Goal: Task Accomplishment & Management: Complete application form

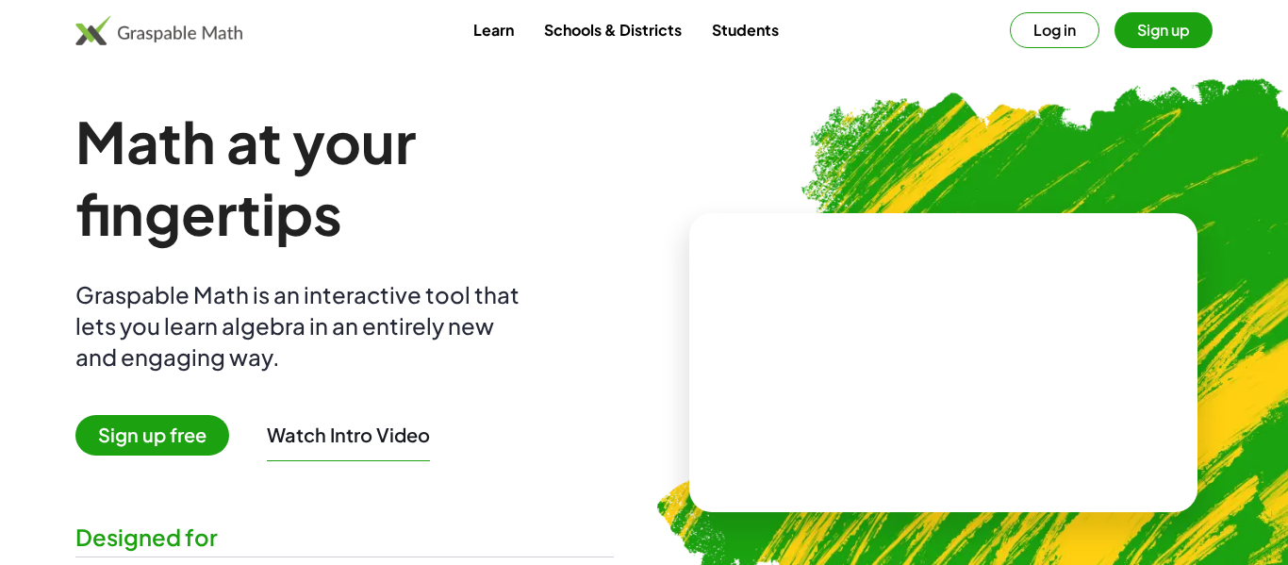
click at [1055, 32] on button "Log in" at bounding box center [1055, 30] width 90 height 36
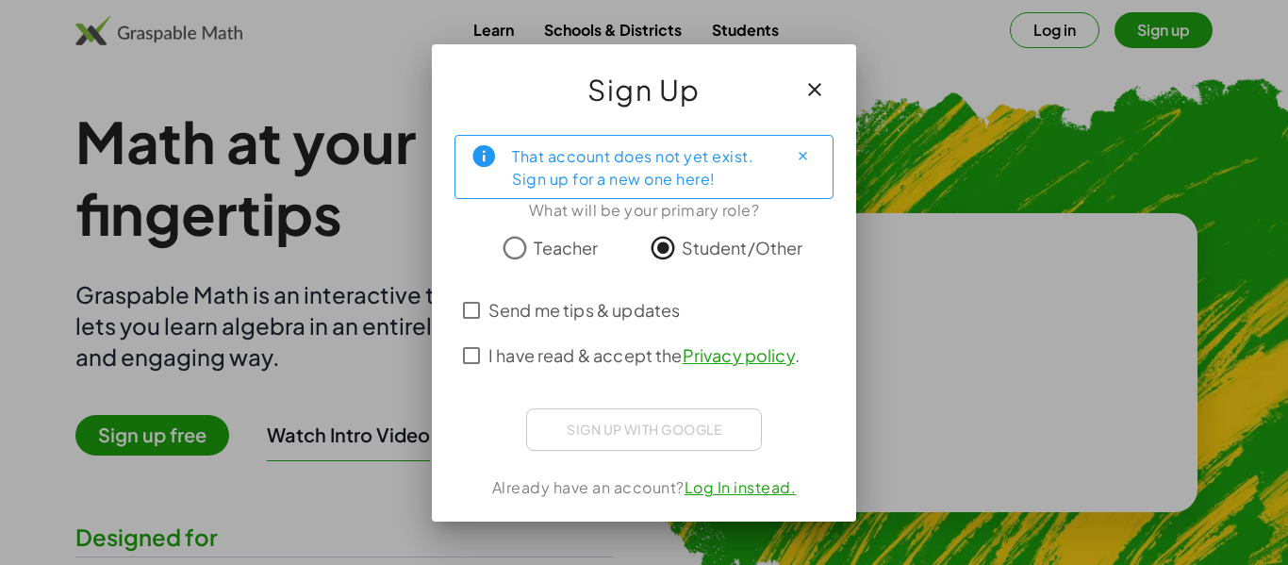
click at [617, 316] on span "Send me tips & updates" at bounding box center [583, 309] width 191 height 25
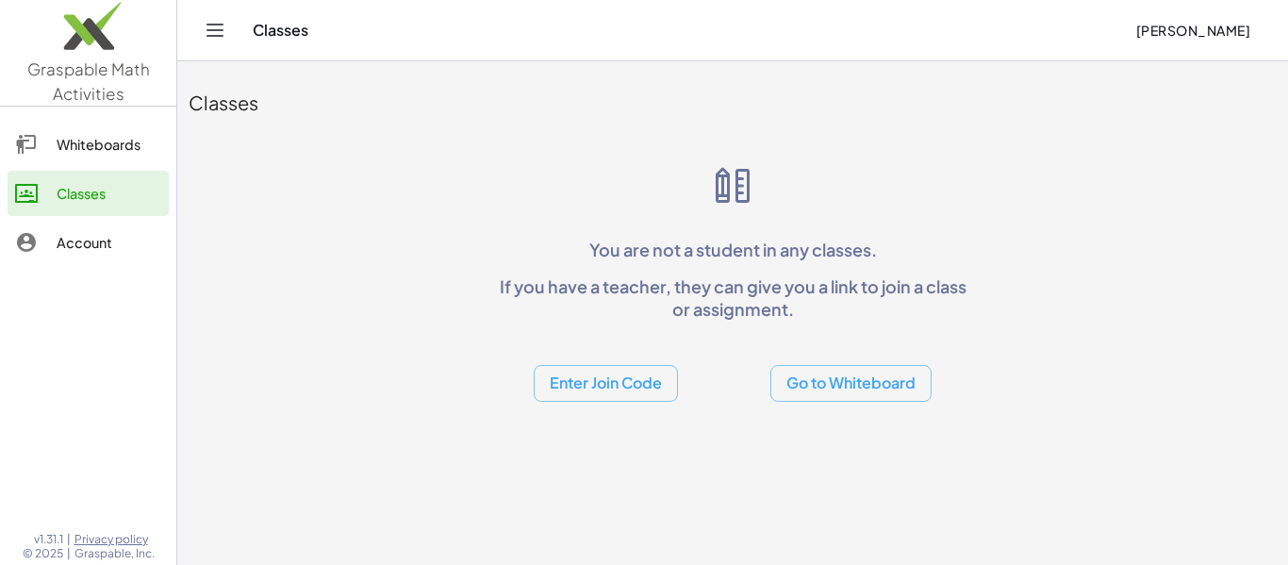
click at [577, 380] on button "Enter Join Code" at bounding box center [606, 383] width 144 height 37
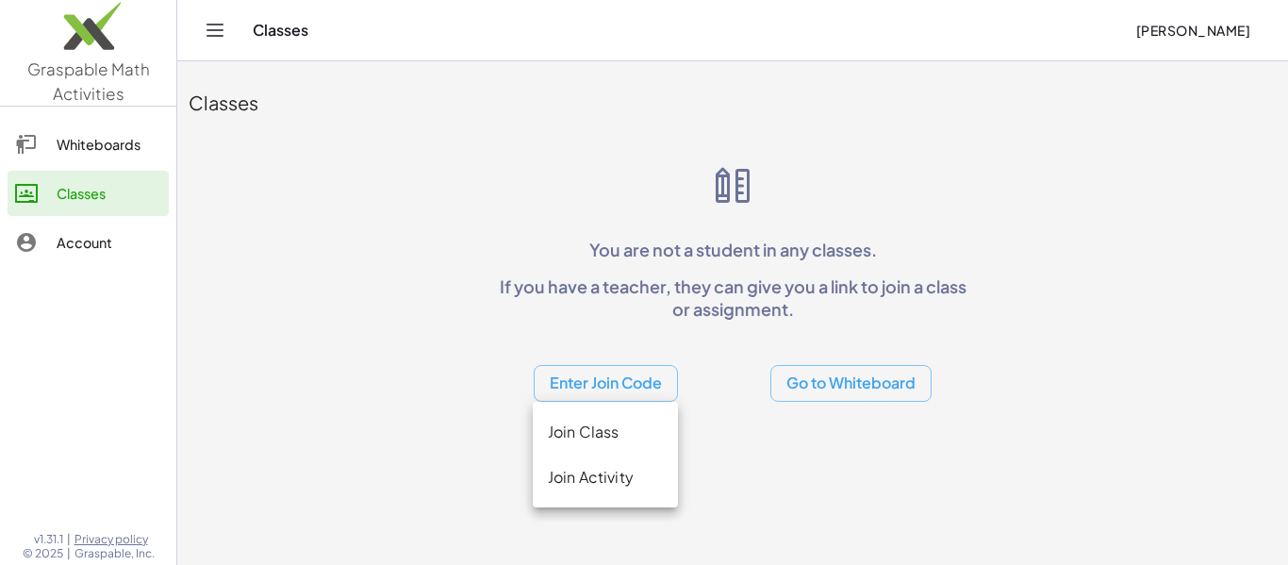
click at [592, 431] on div "Join Class" at bounding box center [605, 431] width 115 height 23
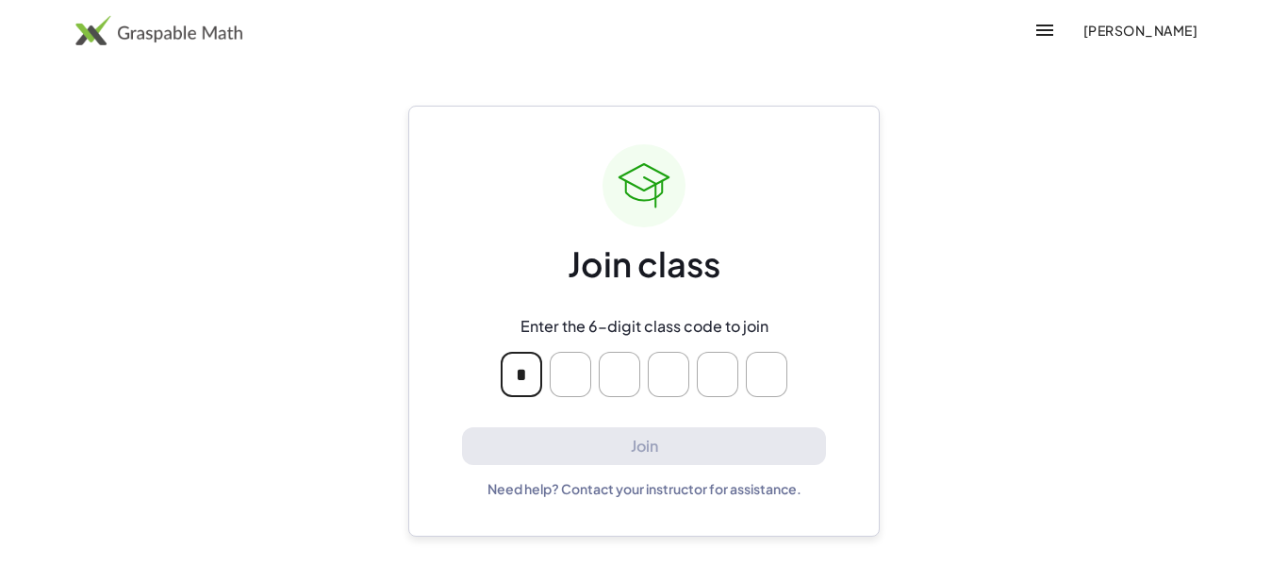
type input "*"
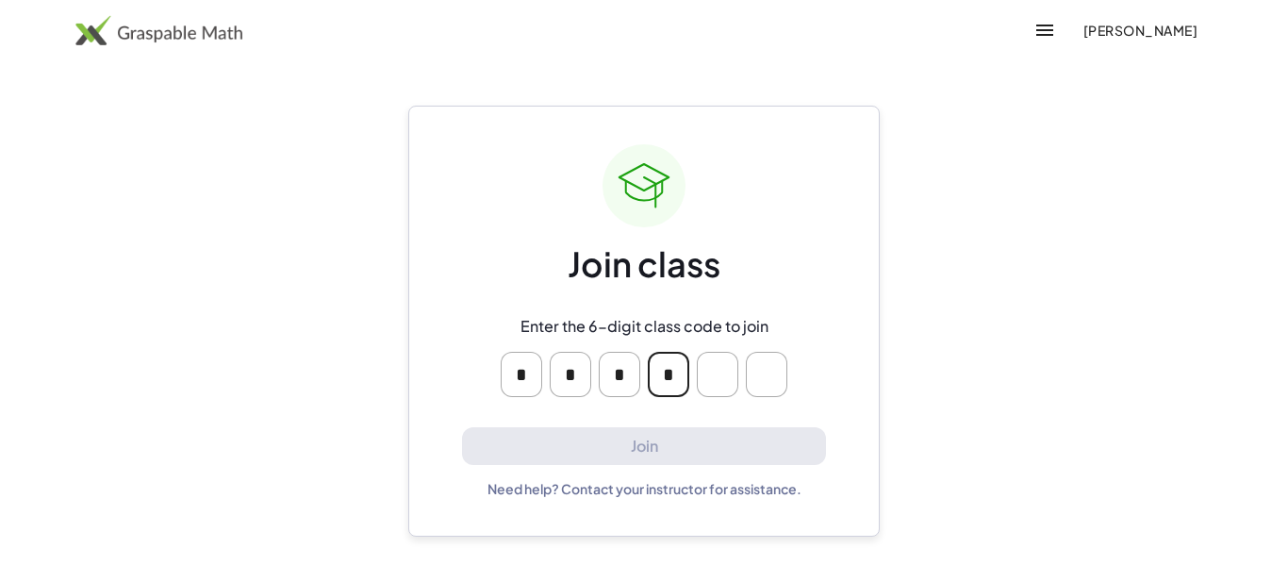
type input "*"
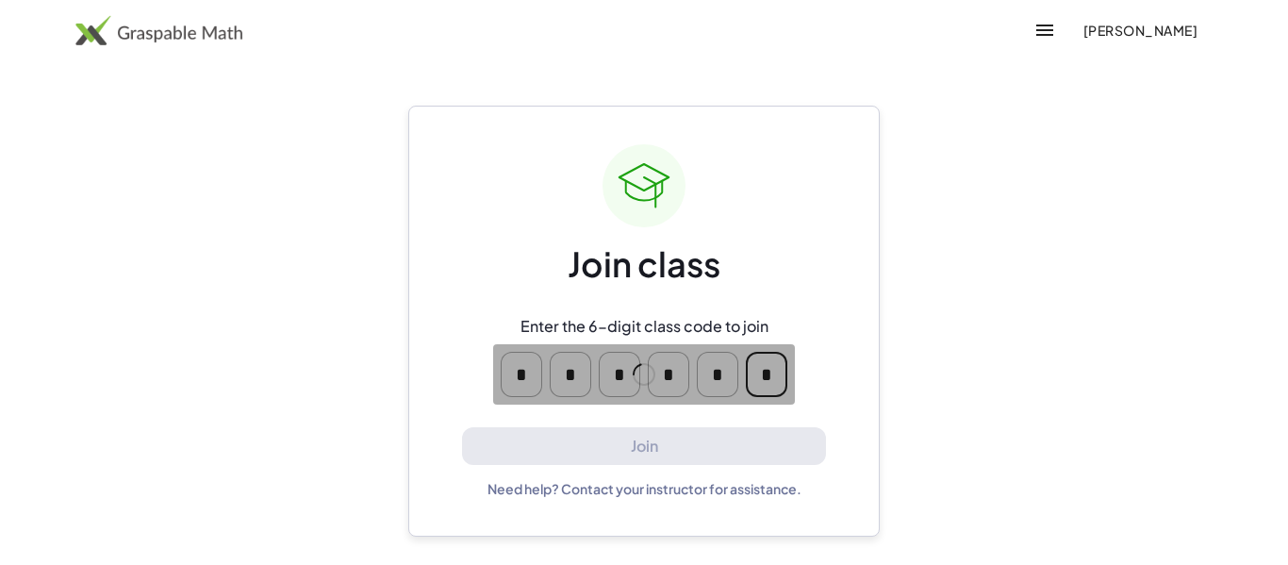
type input "*"
